Goal: Transaction & Acquisition: Obtain resource

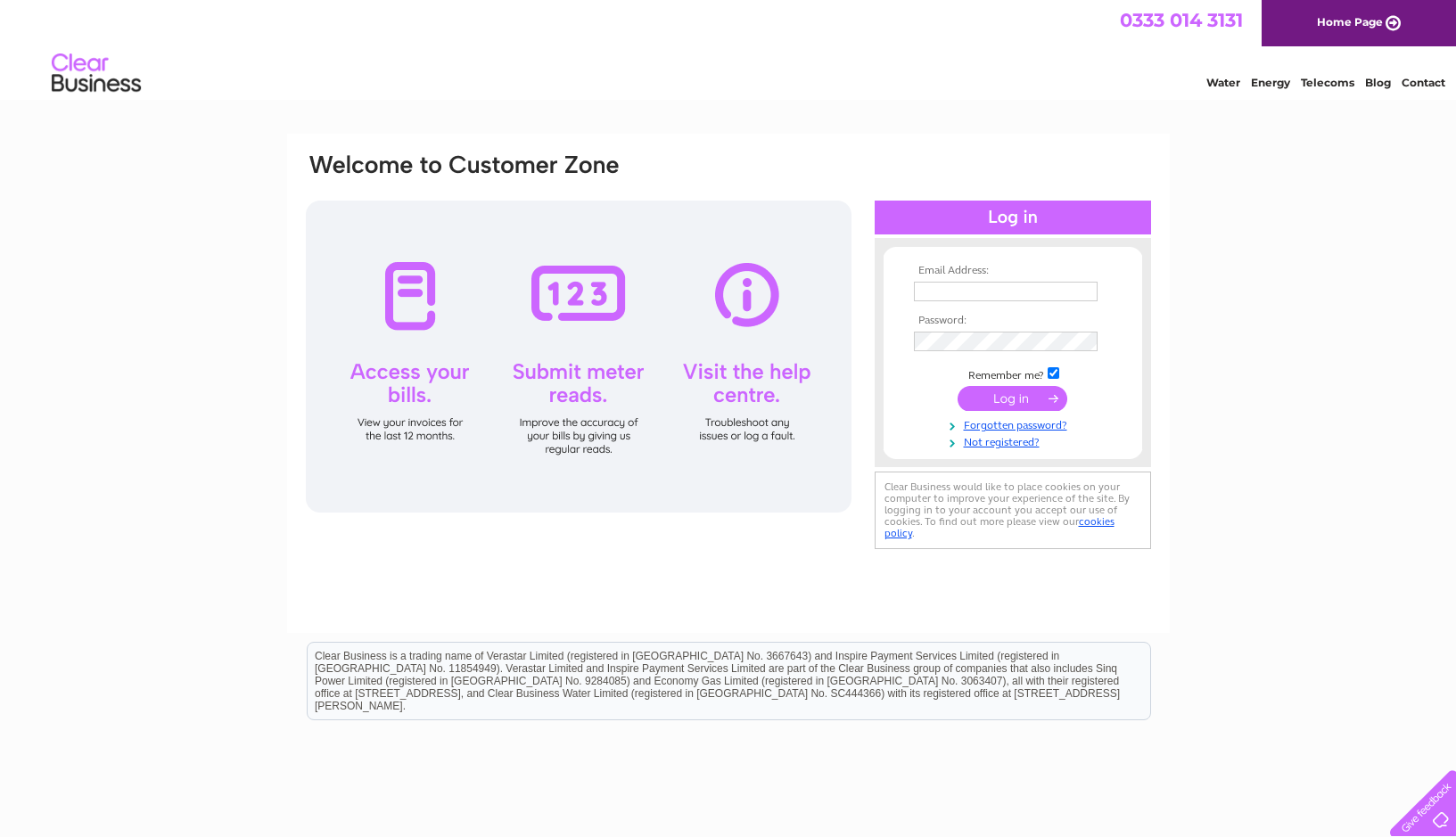
click at [1026, 134] on div "Email Address: Password:" at bounding box center [728, 383] width 882 height 499
click at [999, 292] on input "text" at bounding box center [1005, 292] width 183 height 19
type input "andy@jamesneave.co.uk"
click at [1004, 402] on input "submit" at bounding box center [1012, 401] width 110 height 25
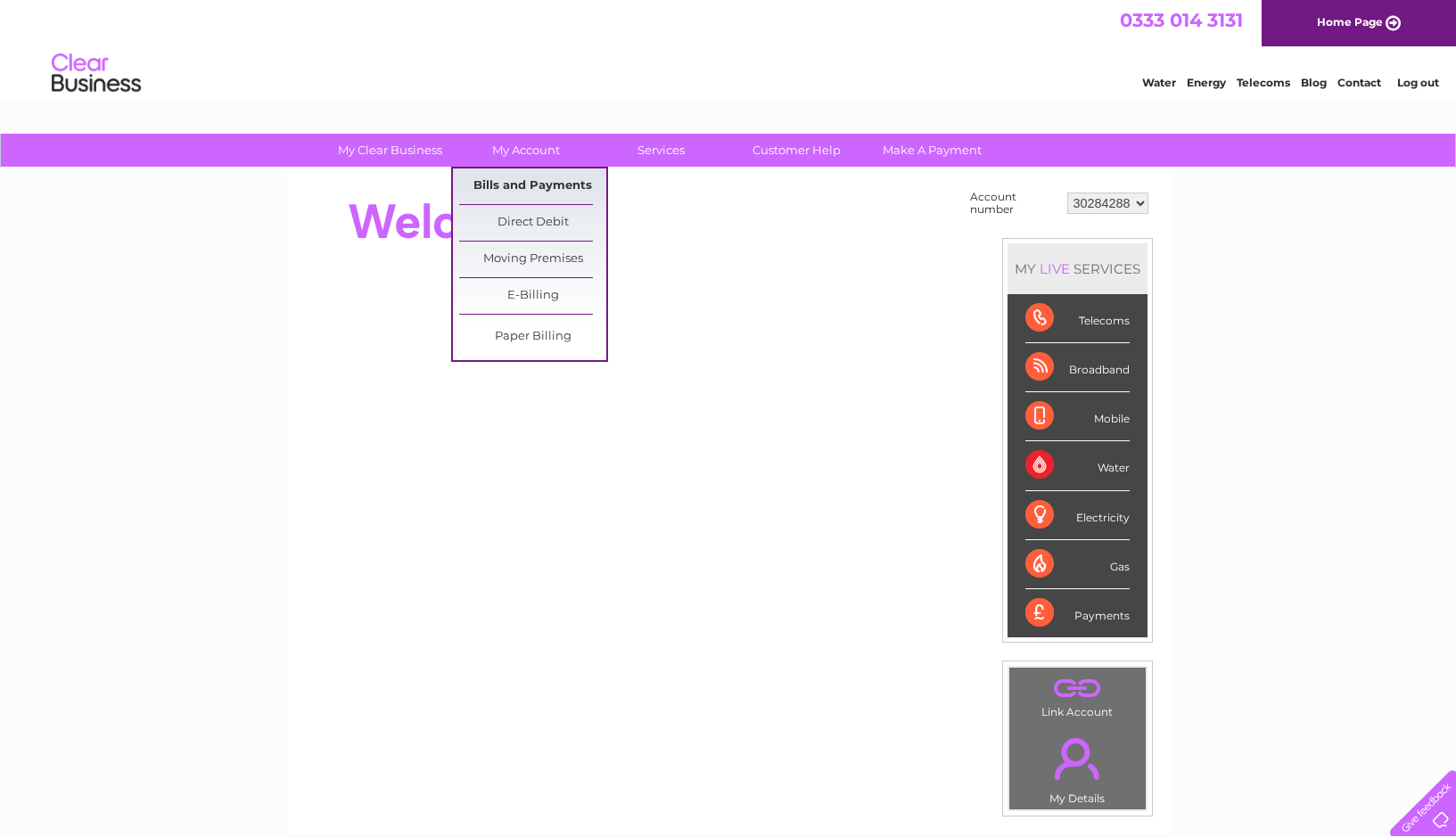
click at [531, 188] on link "Bills and Payments" at bounding box center [533, 186] width 147 height 36
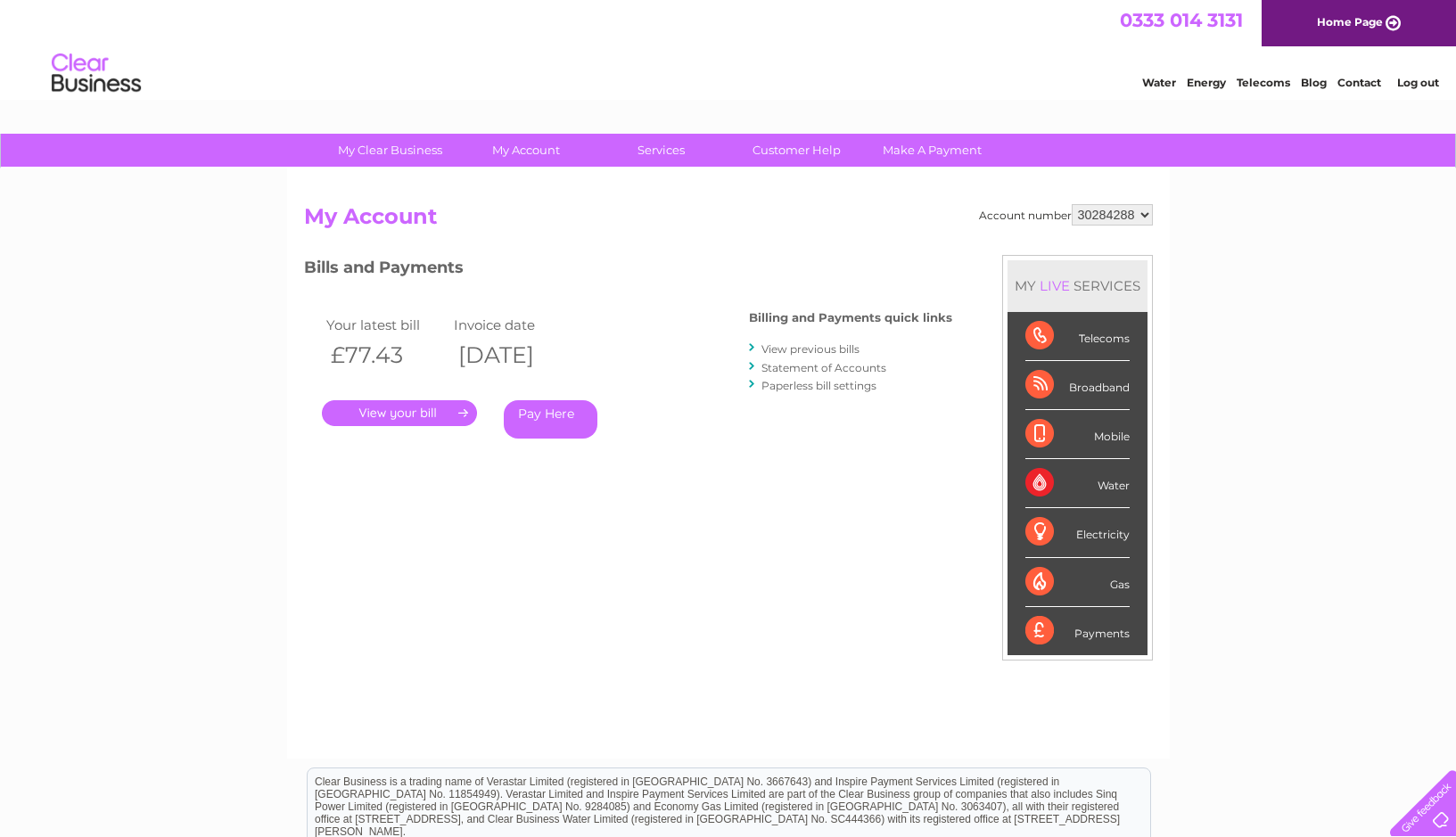
click at [409, 416] on link "." at bounding box center [399, 413] width 155 height 26
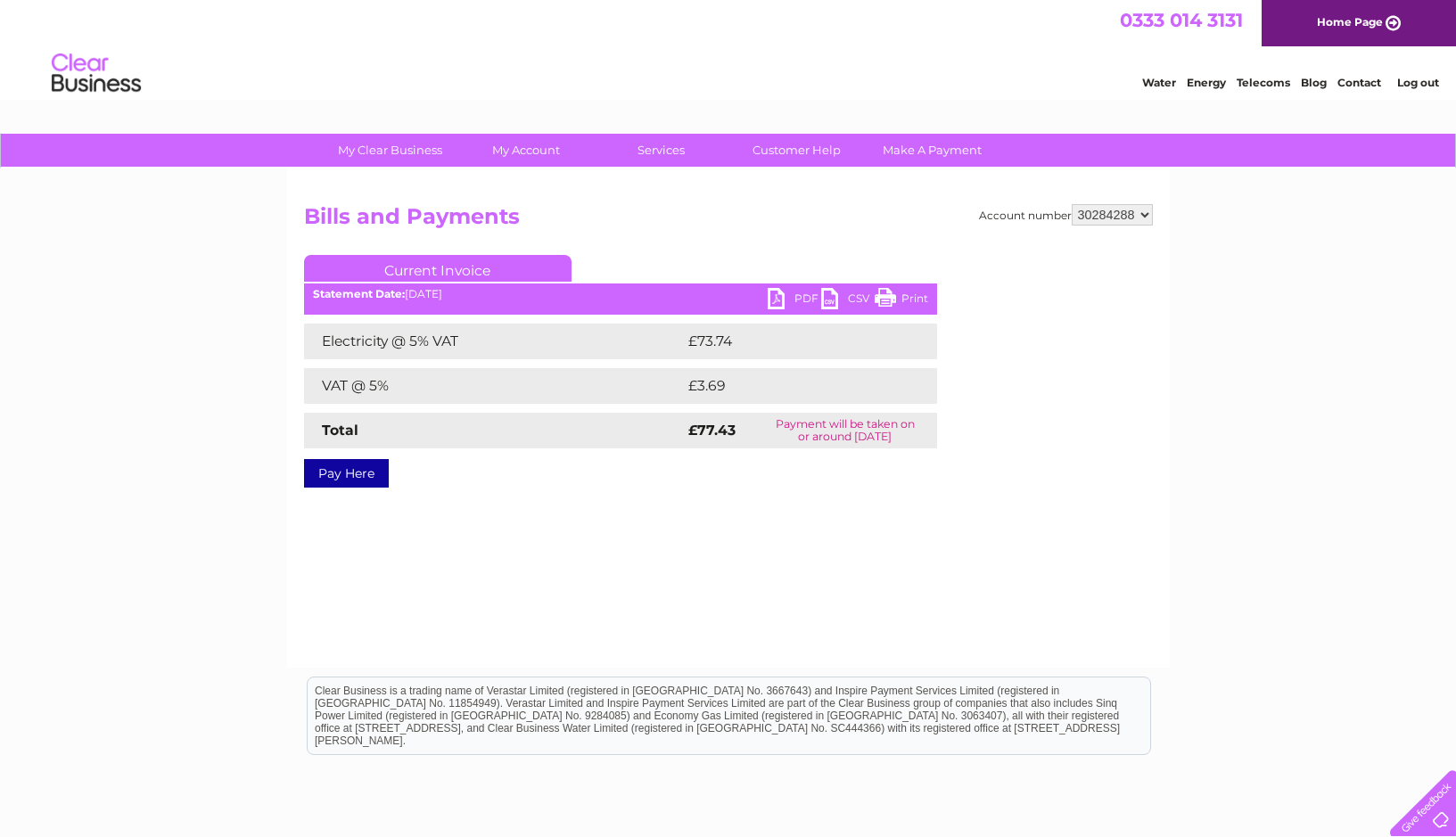
click at [775, 299] on link "PDF" at bounding box center [794, 301] width 53 height 26
click at [1423, 82] on link "Log out" at bounding box center [1417, 82] width 42 height 14
